Goal: Use online tool/utility: Utilize a website feature to perform a specific function

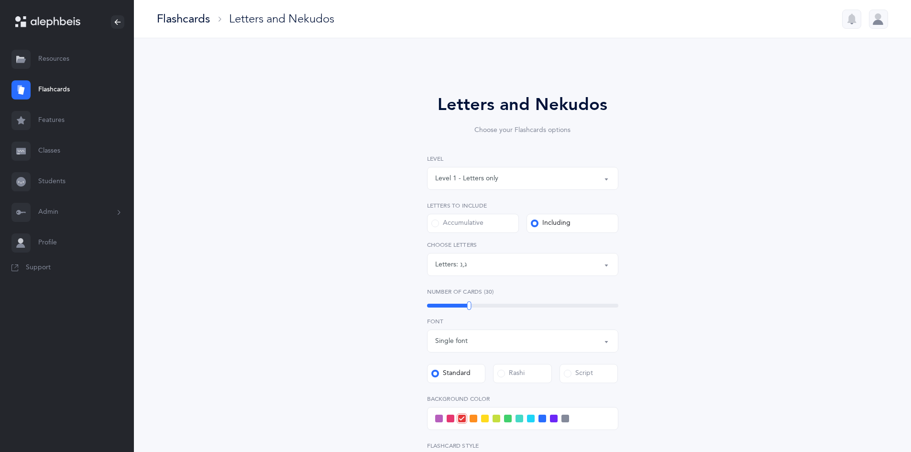
select select "3"
select select "single"
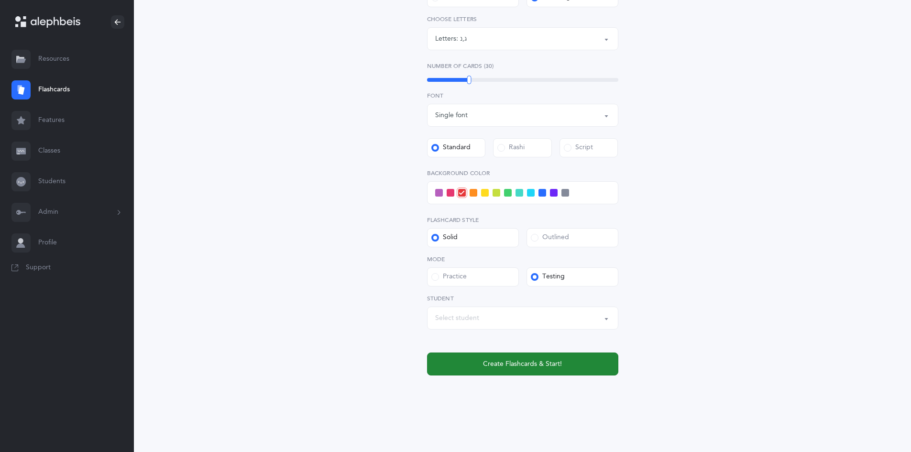
click at [511, 360] on span "Create Flashcards & Start!" at bounding box center [522, 364] width 79 height 10
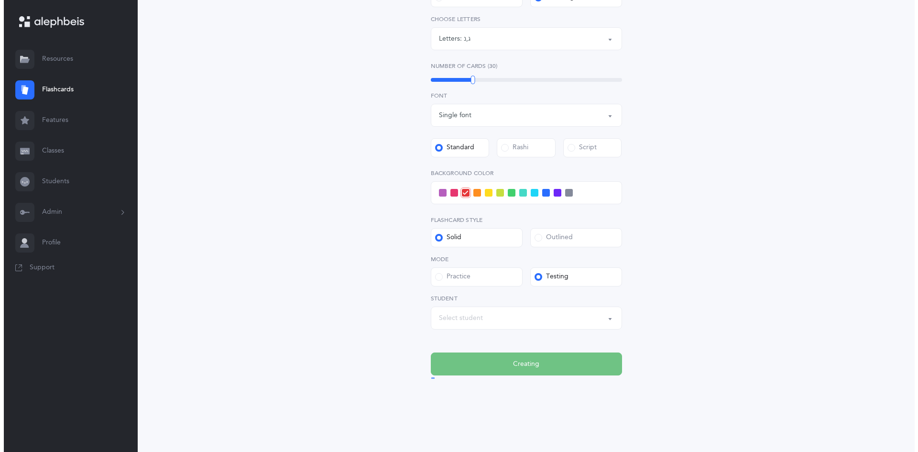
scroll to position [0, 0]
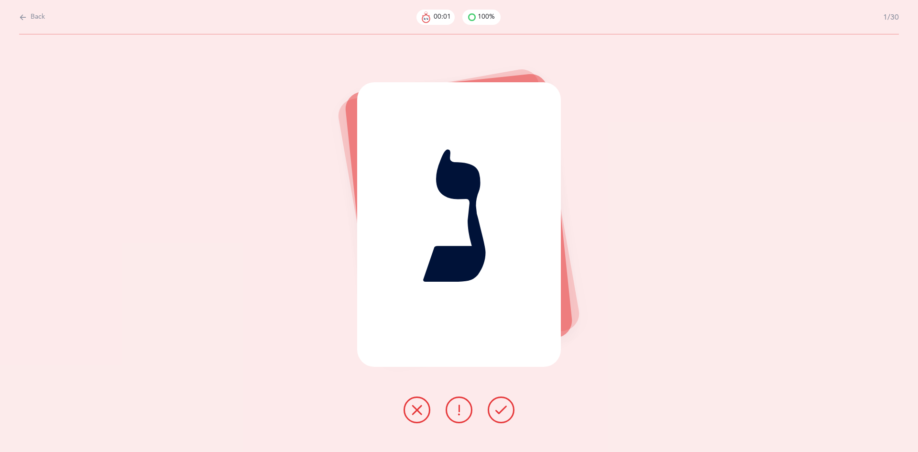
click at [497, 406] on icon at bounding box center [501, 409] width 11 height 11
click at [496, 404] on icon at bounding box center [501, 409] width 11 height 11
click at [497, 405] on icon at bounding box center [501, 409] width 11 height 11
click at [498, 404] on icon at bounding box center [501, 409] width 11 height 11
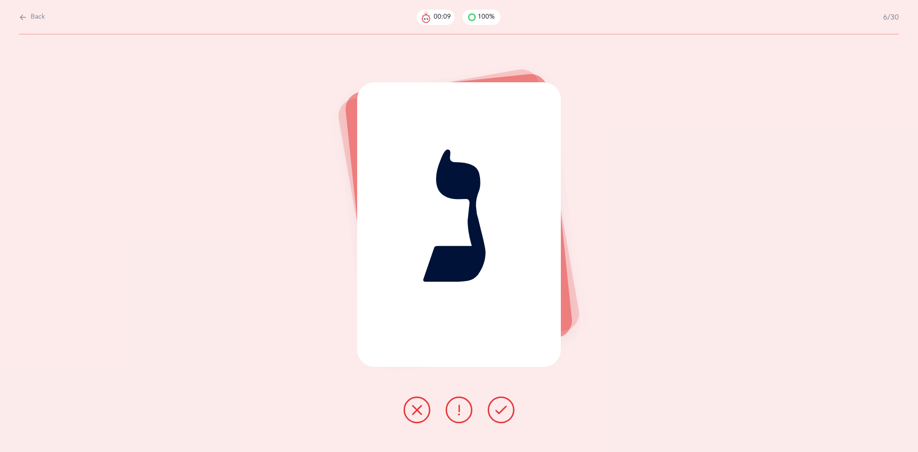
click at [499, 404] on icon at bounding box center [501, 409] width 11 height 11
click at [498, 406] on icon at bounding box center [501, 409] width 11 height 11
click at [499, 404] on icon at bounding box center [501, 409] width 11 height 11
click at [414, 403] on button at bounding box center [417, 410] width 27 height 27
click at [498, 400] on button at bounding box center [501, 410] width 27 height 27
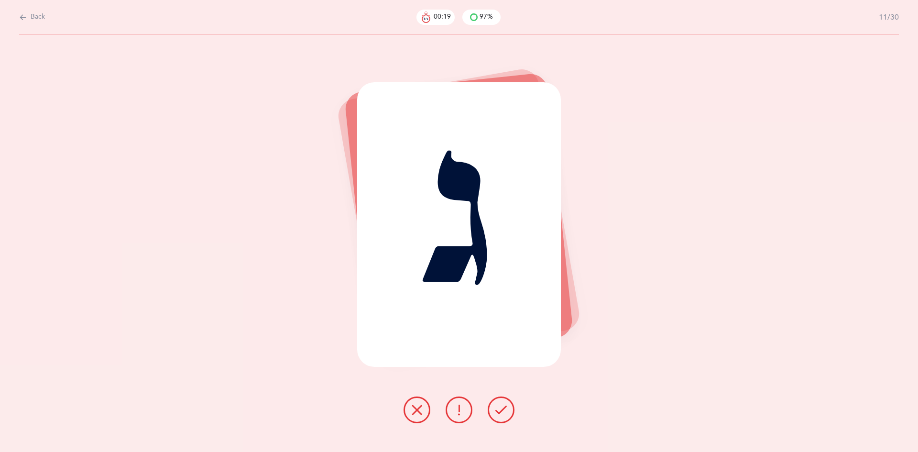
click at [411, 398] on button at bounding box center [417, 410] width 27 height 27
click at [497, 409] on icon at bounding box center [501, 409] width 11 height 11
click at [500, 408] on icon at bounding box center [501, 409] width 11 height 11
click at [499, 405] on icon at bounding box center [501, 409] width 11 height 11
click at [500, 404] on icon at bounding box center [501, 409] width 11 height 11
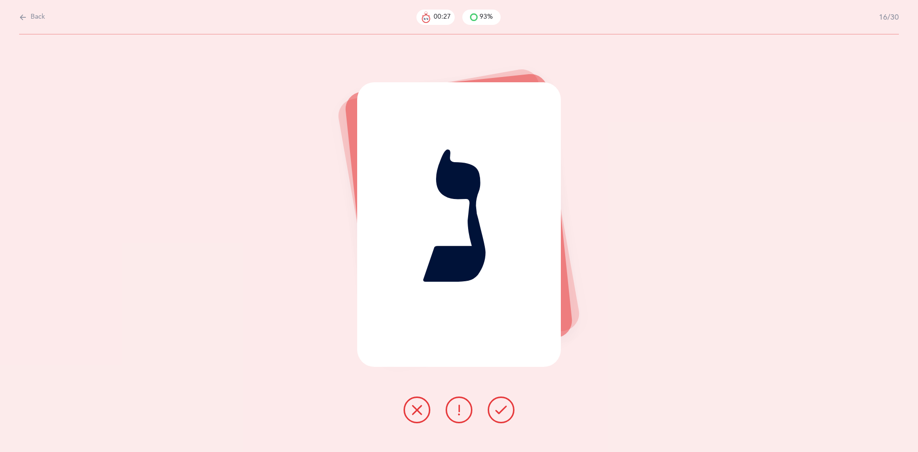
click at [495, 406] on button at bounding box center [501, 410] width 27 height 27
click at [500, 404] on icon at bounding box center [501, 409] width 11 height 11
click at [497, 403] on button at bounding box center [501, 410] width 27 height 27
click at [412, 406] on icon at bounding box center [416, 409] width 11 height 11
click at [504, 404] on icon at bounding box center [501, 409] width 11 height 11
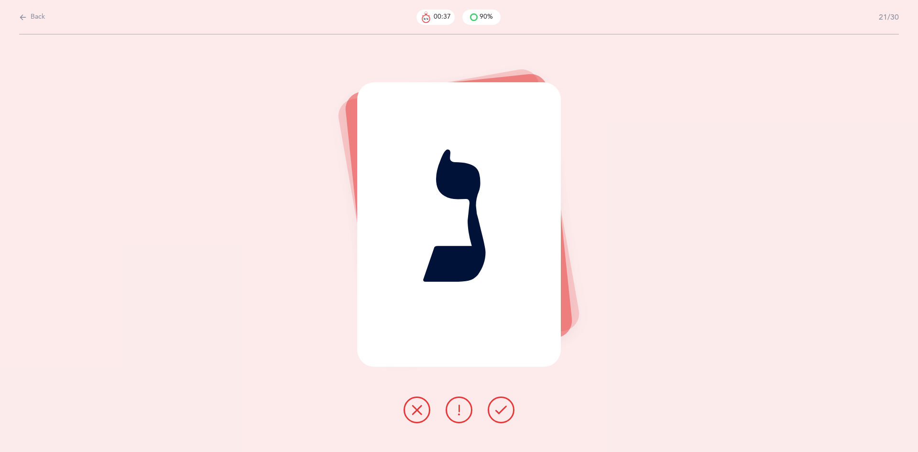
click at [500, 403] on button at bounding box center [501, 410] width 27 height 27
click at [495, 410] on button at bounding box center [501, 410] width 27 height 27
click at [500, 405] on icon at bounding box center [501, 409] width 11 height 11
click at [499, 404] on icon at bounding box center [501, 409] width 11 height 11
click at [499, 406] on icon at bounding box center [501, 409] width 11 height 11
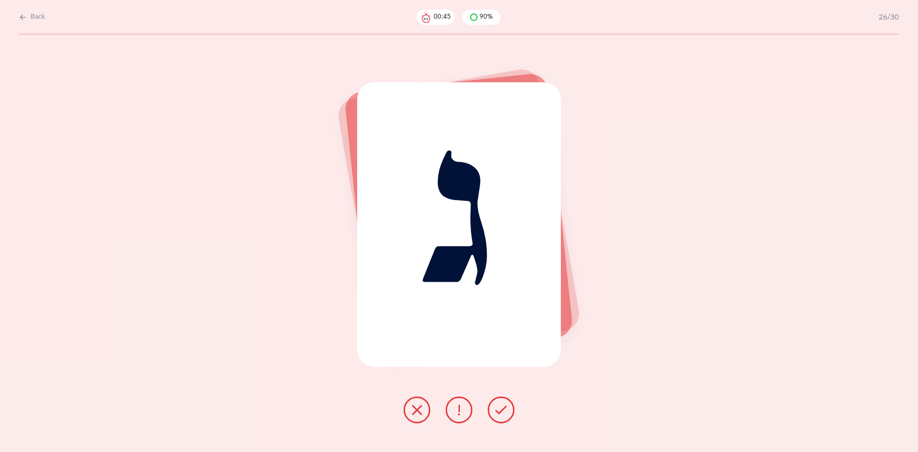
click at [502, 404] on icon at bounding box center [501, 409] width 11 height 11
click at [501, 404] on icon at bounding box center [501, 409] width 11 height 11
click at [500, 406] on icon at bounding box center [501, 409] width 11 height 11
click at [499, 405] on icon at bounding box center [501, 409] width 11 height 11
click at [499, 406] on icon at bounding box center [501, 409] width 11 height 11
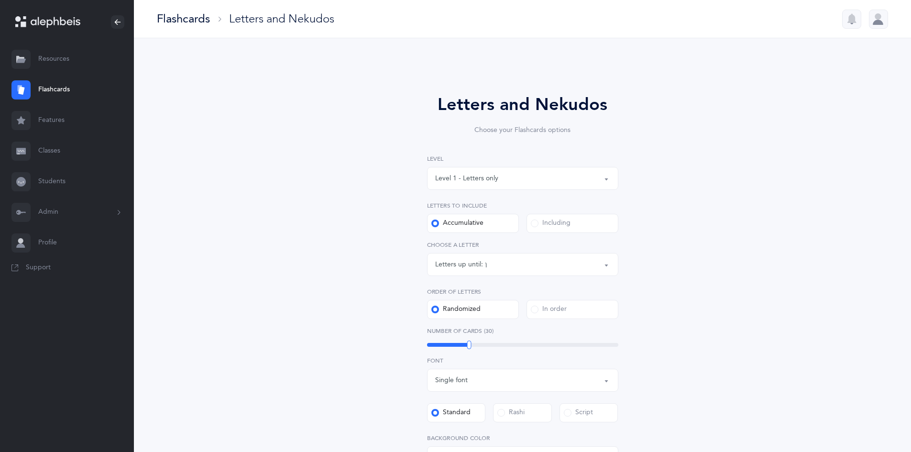
select select "16"
select select "single"
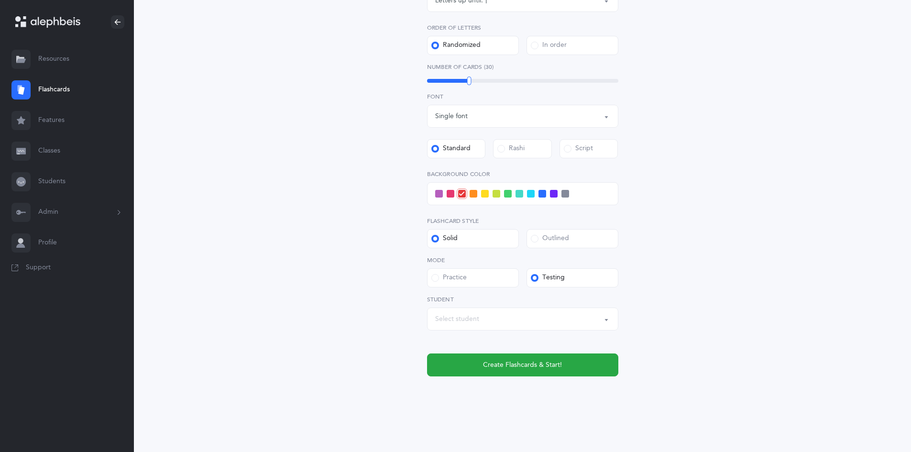
scroll to position [263, 0]
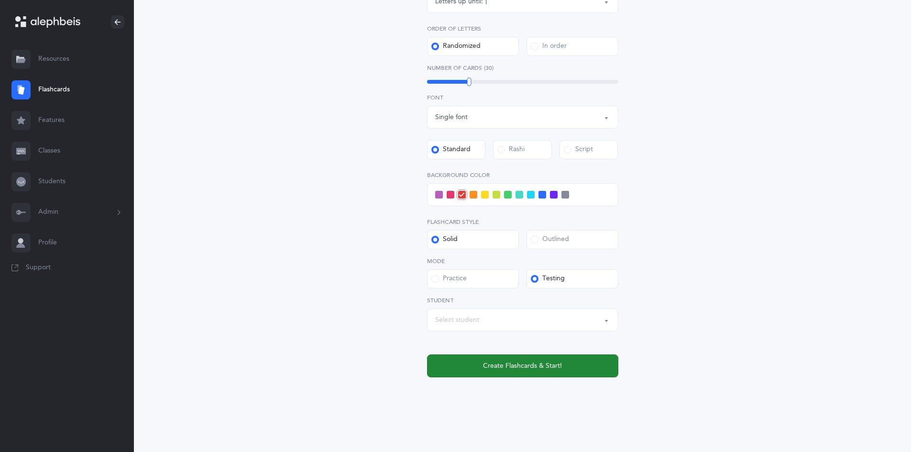
click at [509, 367] on span "Create Flashcards & Start!" at bounding box center [522, 366] width 79 height 10
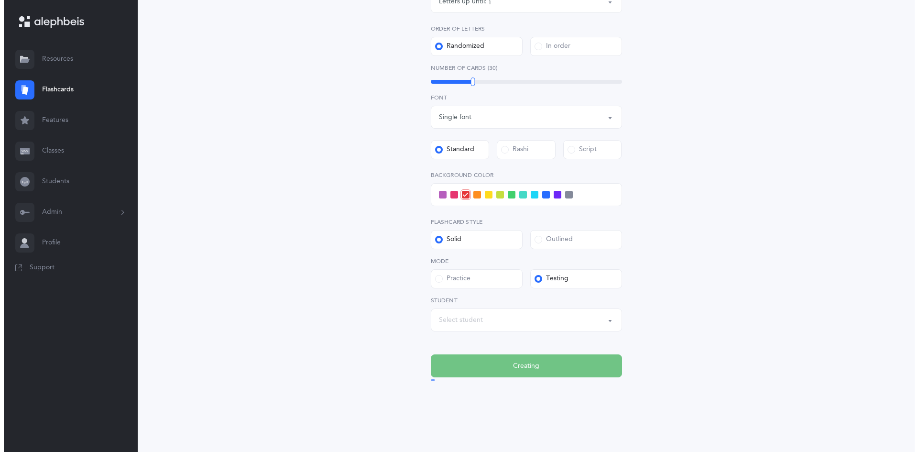
scroll to position [0, 0]
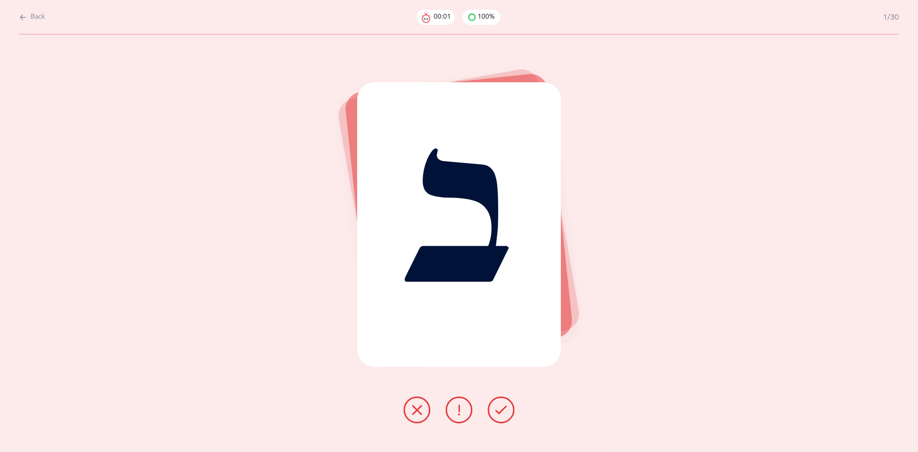
click at [498, 406] on icon at bounding box center [501, 409] width 11 height 11
click at [500, 402] on button at bounding box center [501, 410] width 27 height 27
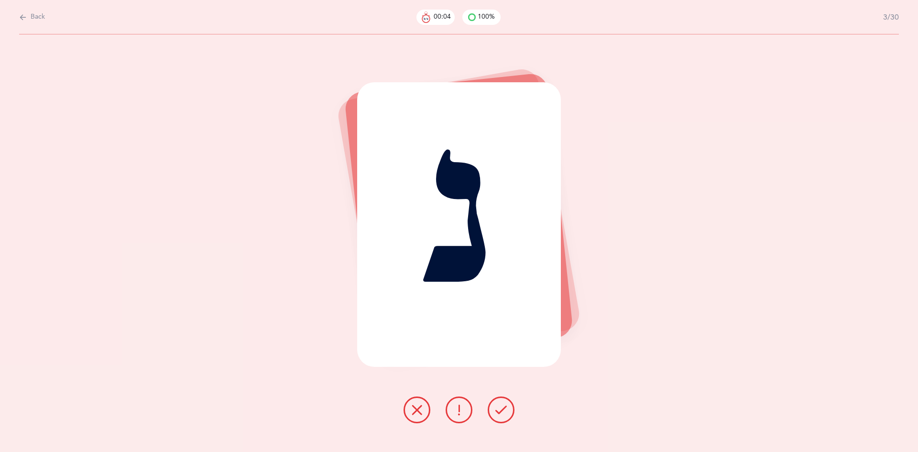
click at [497, 401] on button at bounding box center [501, 410] width 27 height 27
click at [498, 404] on icon at bounding box center [501, 409] width 11 height 11
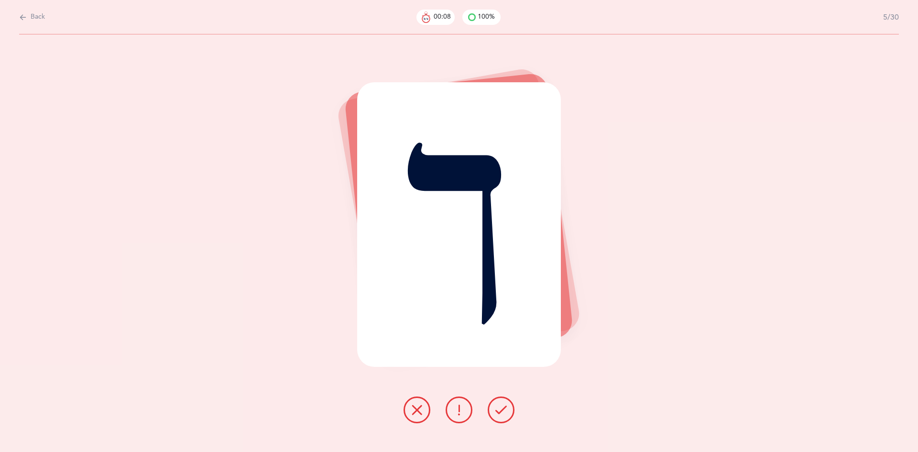
click at [498, 410] on icon at bounding box center [501, 409] width 11 height 11
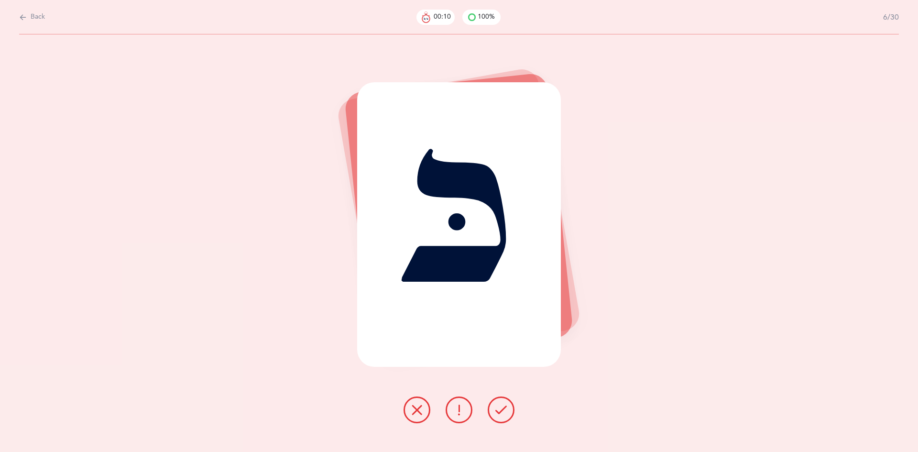
click at [499, 406] on icon at bounding box center [501, 409] width 11 height 11
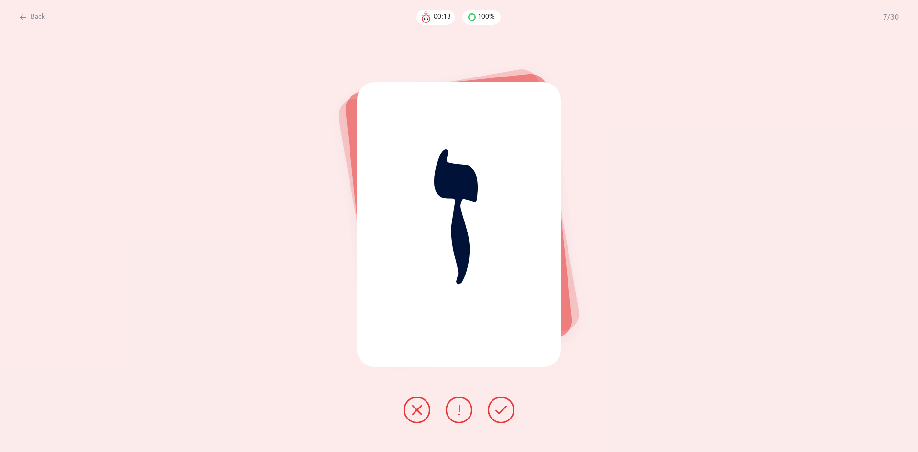
click at [415, 408] on icon at bounding box center [416, 409] width 11 height 11
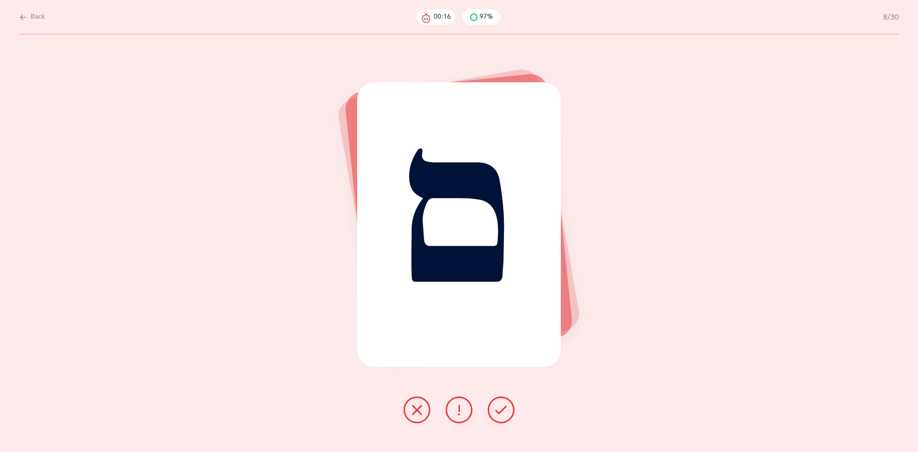
click at [417, 407] on icon at bounding box center [416, 409] width 11 height 11
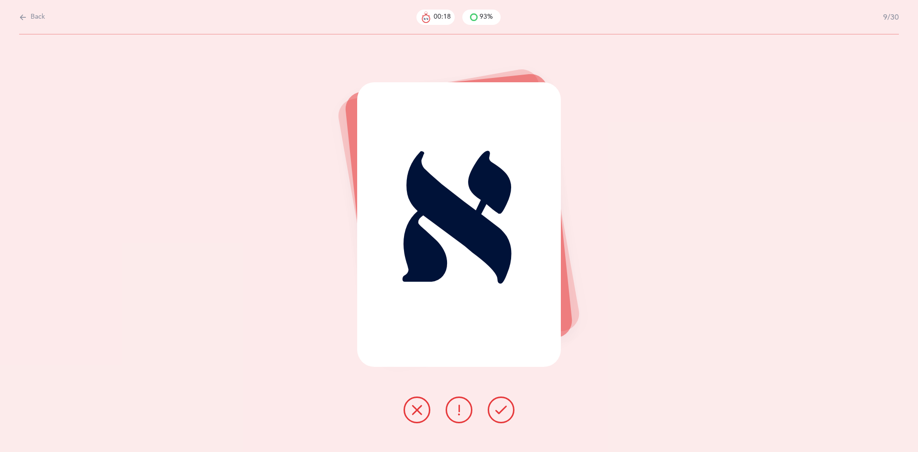
click at [497, 405] on icon at bounding box center [501, 409] width 11 height 11
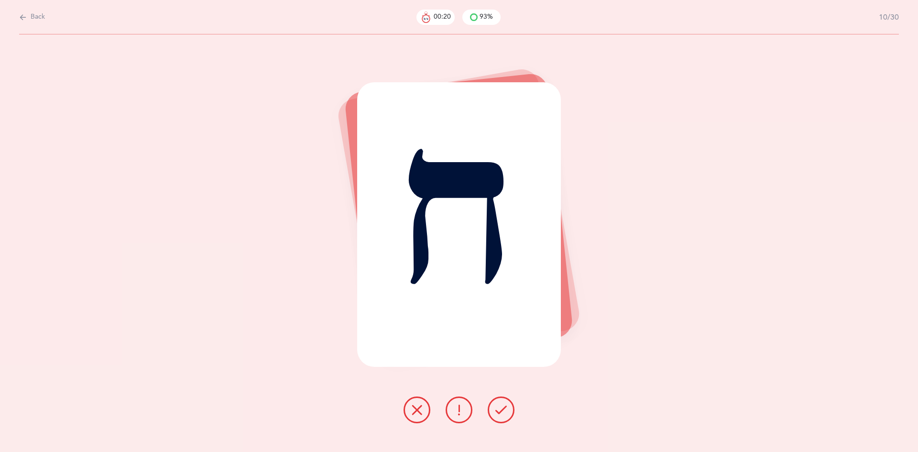
click at [502, 411] on icon at bounding box center [501, 409] width 11 height 11
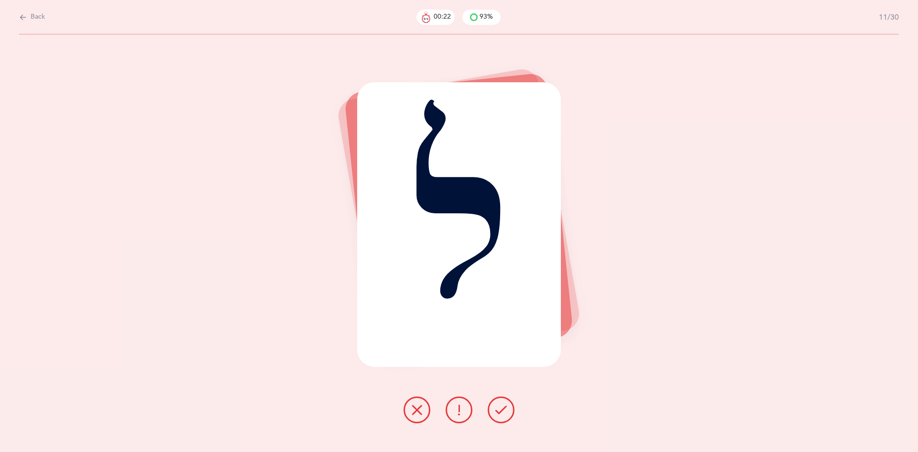
click at [502, 408] on icon at bounding box center [501, 409] width 11 height 11
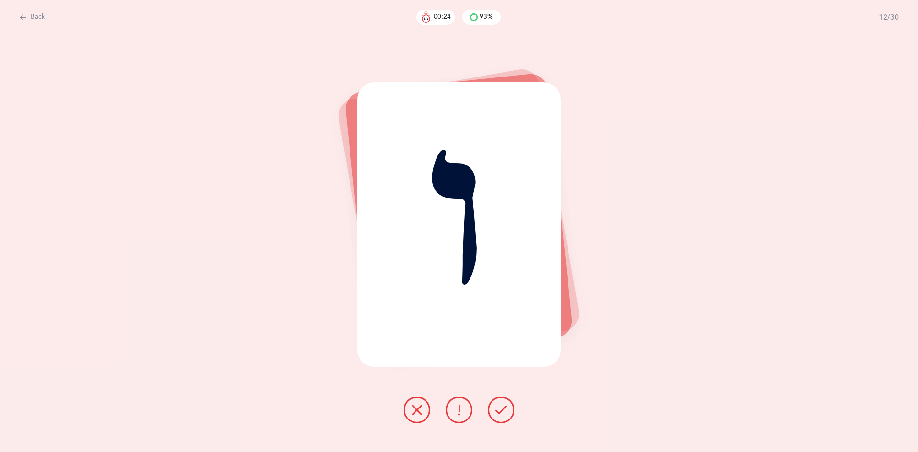
click at [498, 407] on icon at bounding box center [501, 409] width 11 height 11
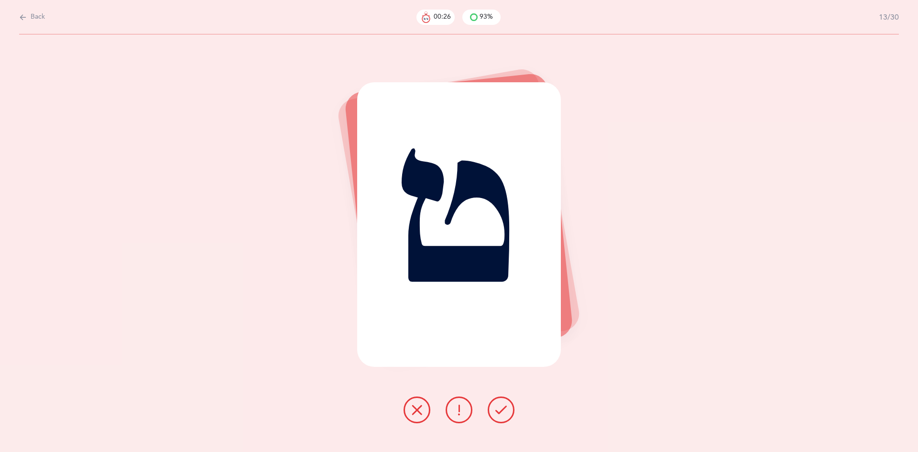
click at [497, 411] on icon at bounding box center [501, 409] width 11 height 11
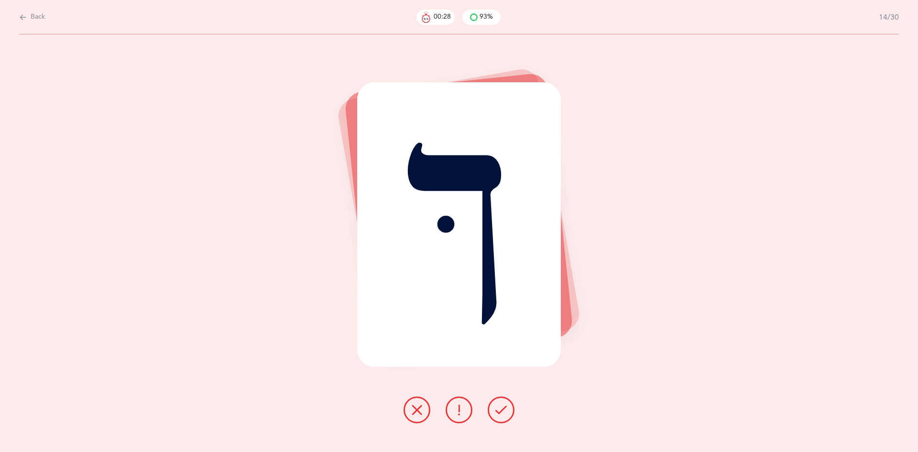
click at [499, 407] on icon at bounding box center [501, 409] width 11 height 11
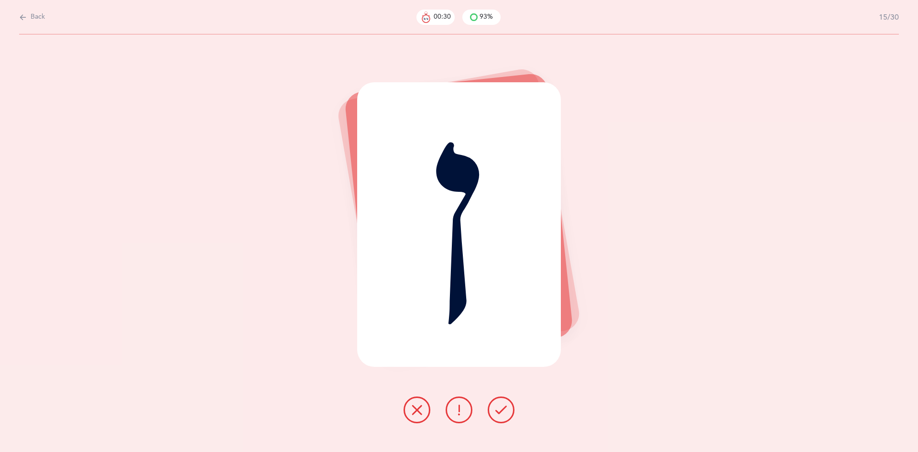
click at [492, 404] on button at bounding box center [501, 410] width 27 height 27
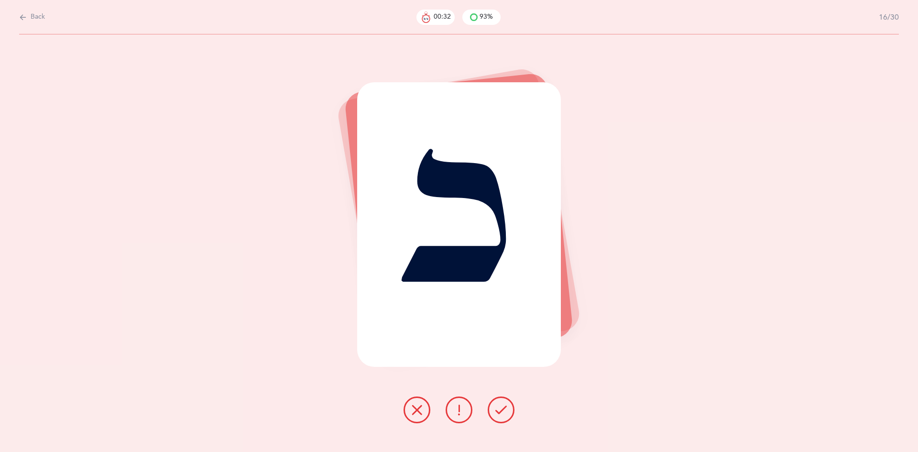
click at [498, 409] on icon at bounding box center [501, 409] width 11 height 11
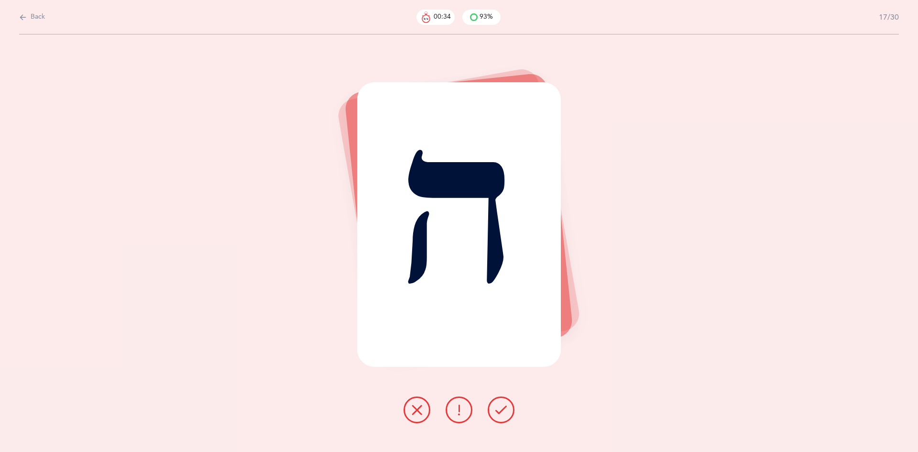
click at [495, 405] on button at bounding box center [501, 410] width 27 height 27
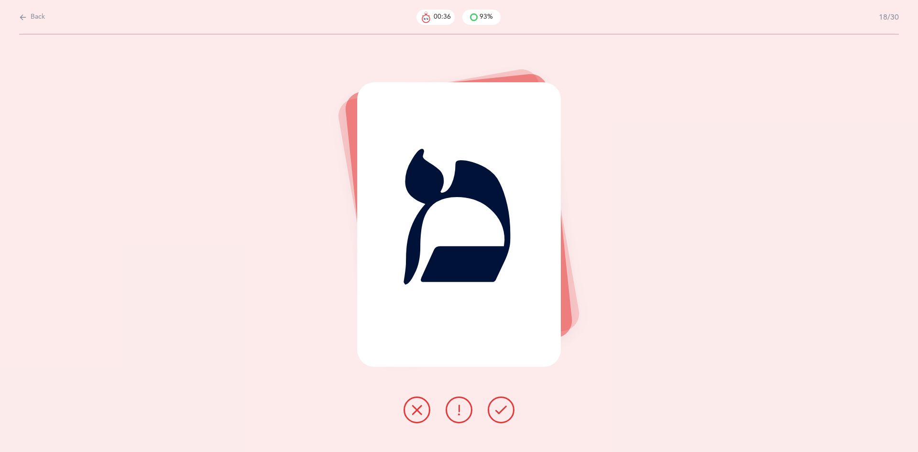
click at [498, 410] on icon at bounding box center [501, 409] width 11 height 11
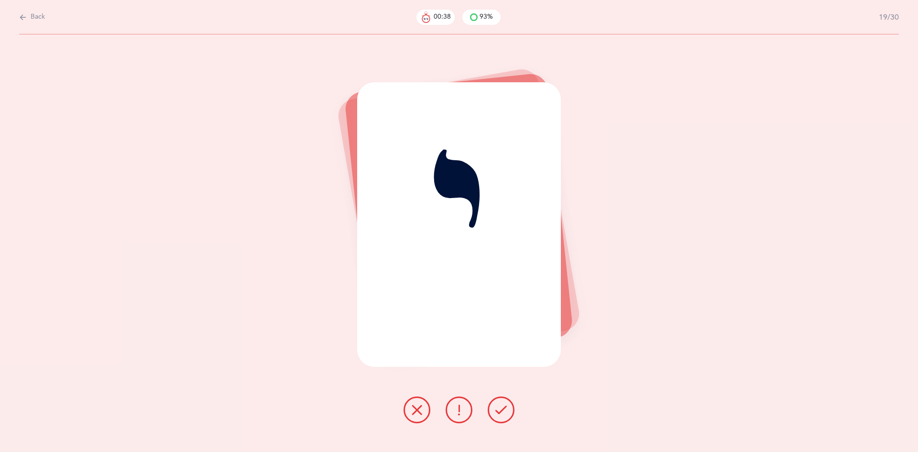
click at [498, 409] on icon at bounding box center [501, 409] width 11 height 11
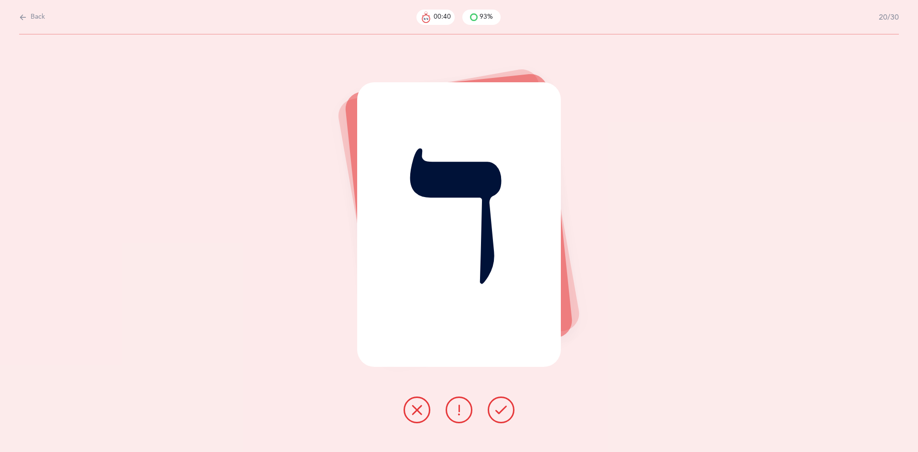
click at [499, 407] on icon at bounding box center [501, 409] width 11 height 11
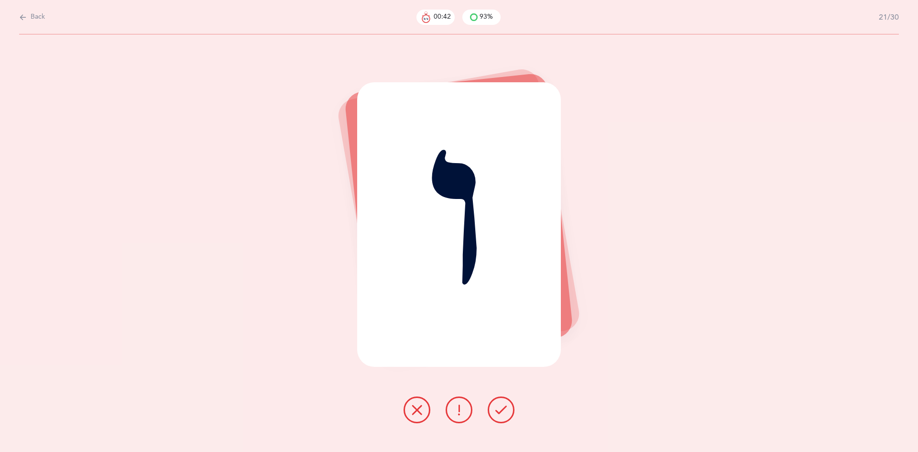
click at [496, 416] on button at bounding box center [501, 410] width 27 height 27
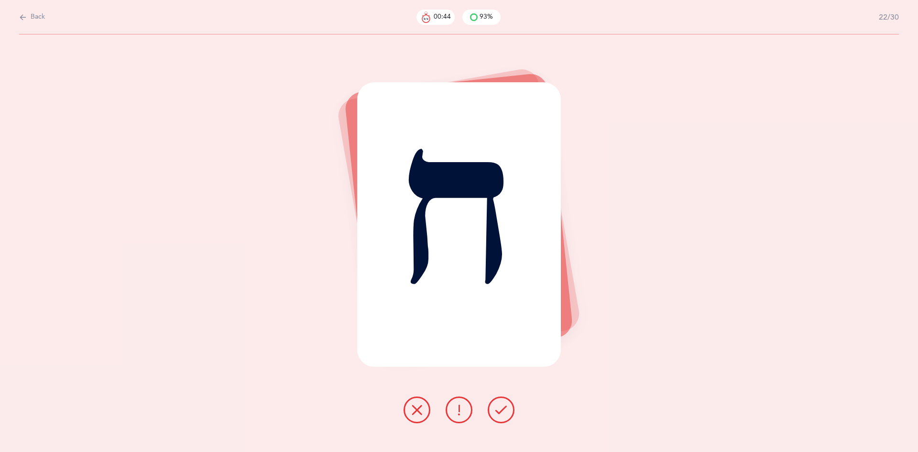
click at [498, 412] on icon at bounding box center [501, 409] width 11 height 11
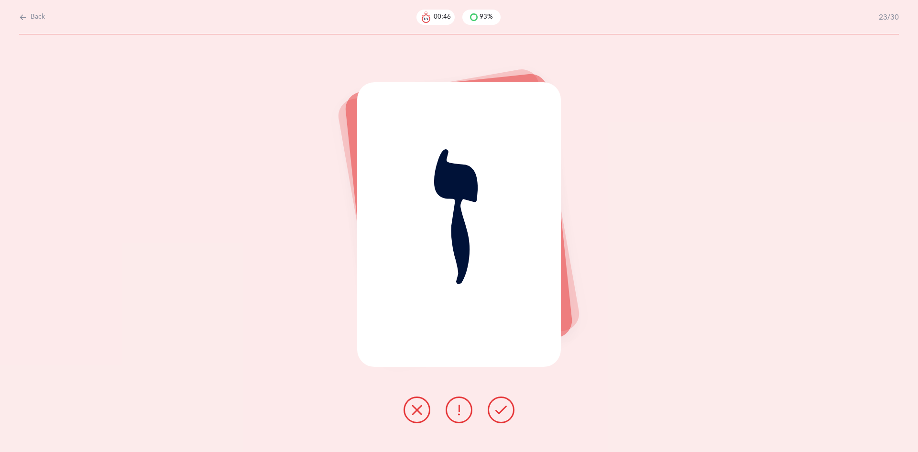
click at [497, 414] on icon at bounding box center [501, 409] width 11 height 11
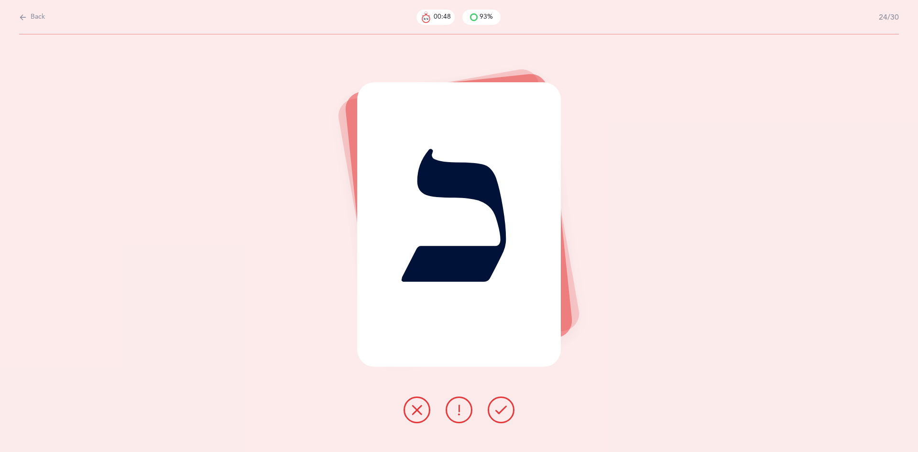
click at [498, 409] on icon at bounding box center [501, 409] width 11 height 11
click at [496, 408] on icon at bounding box center [501, 409] width 11 height 11
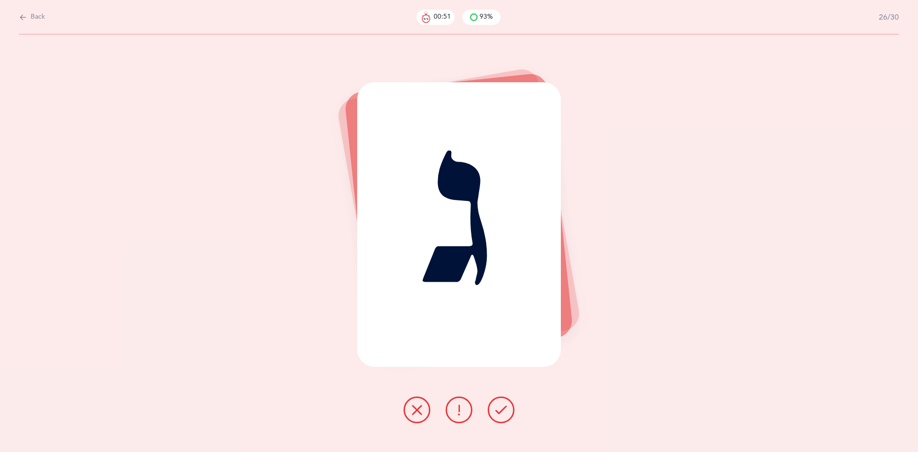
click at [494, 410] on button at bounding box center [501, 410] width 27 height 27
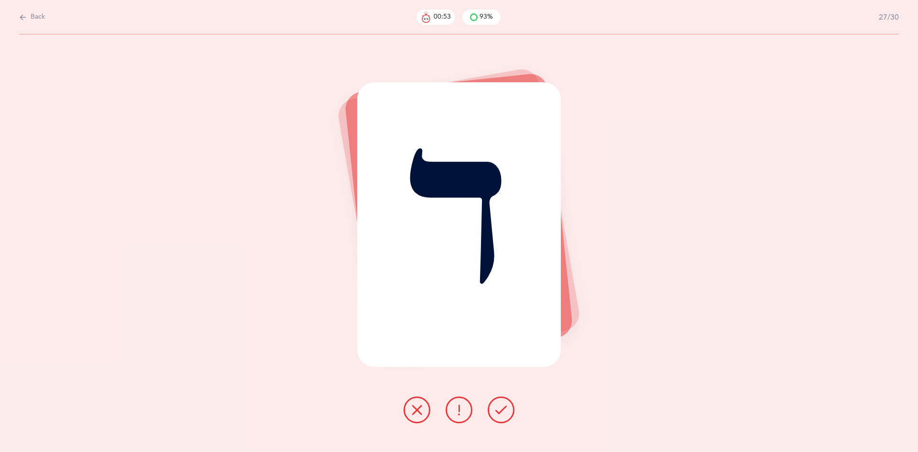
click at [498, 410] on icon at bounding box center [501, 409] width 11 height 11
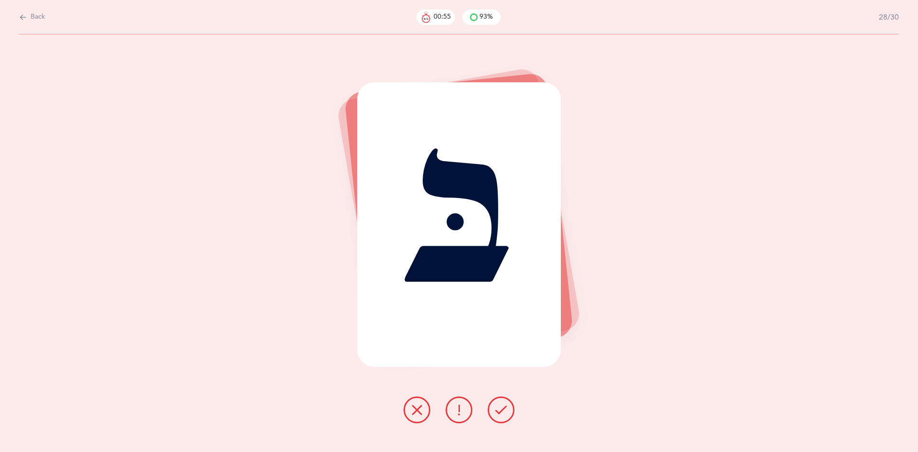
click at [497, 412] on icon at bounding box center [501, 409] width 11 height 11
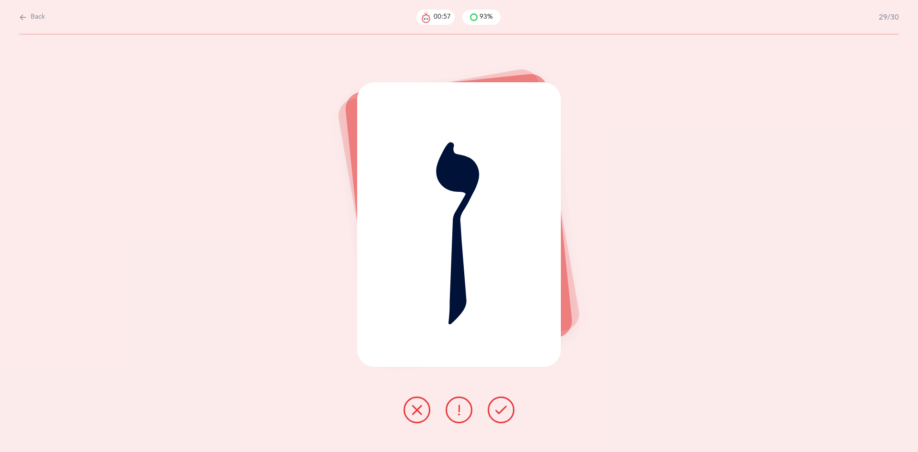
click at [499, 412] on icon at bounding box center [501, 409] width 11 height 11
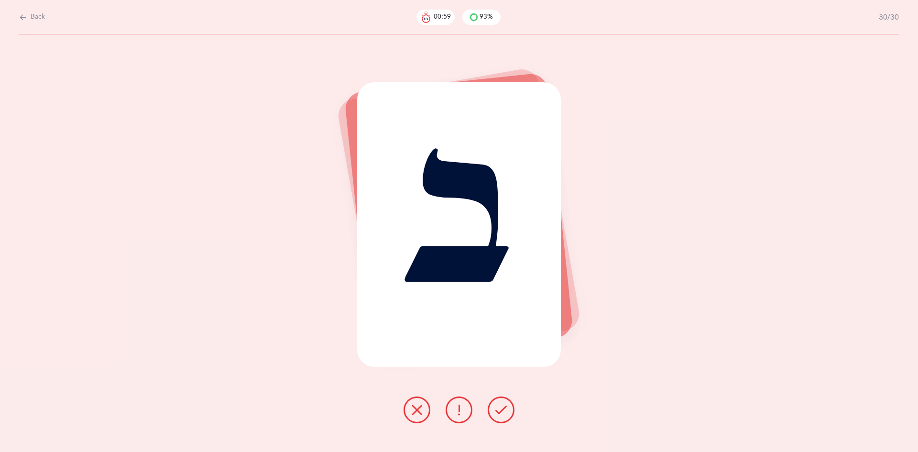
click at [501, 410] on icon at bounding box center [501, 409] width 11 height 11
